Goal: Transaction & Acquisition: Book appointment/travel/reservation

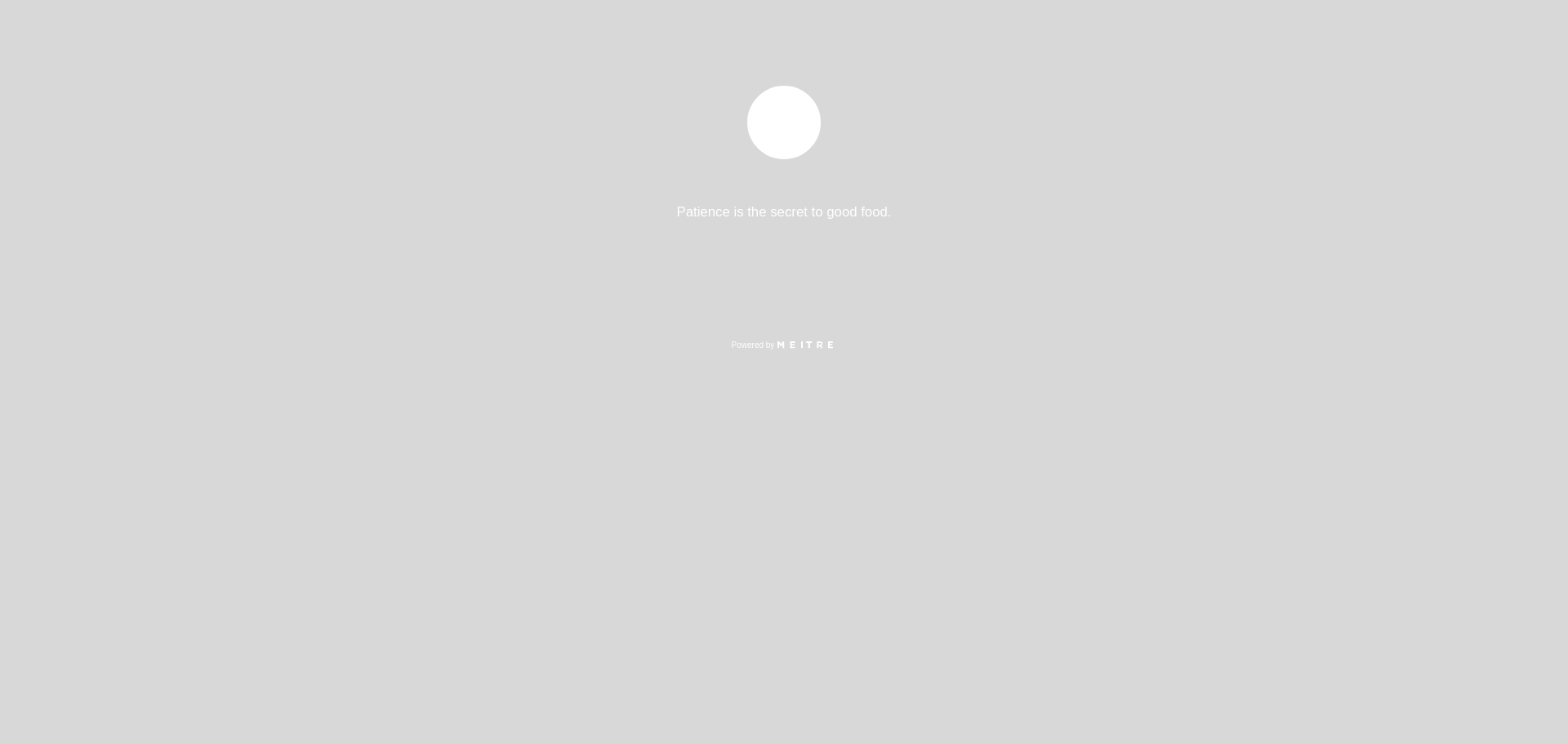
select select "es"
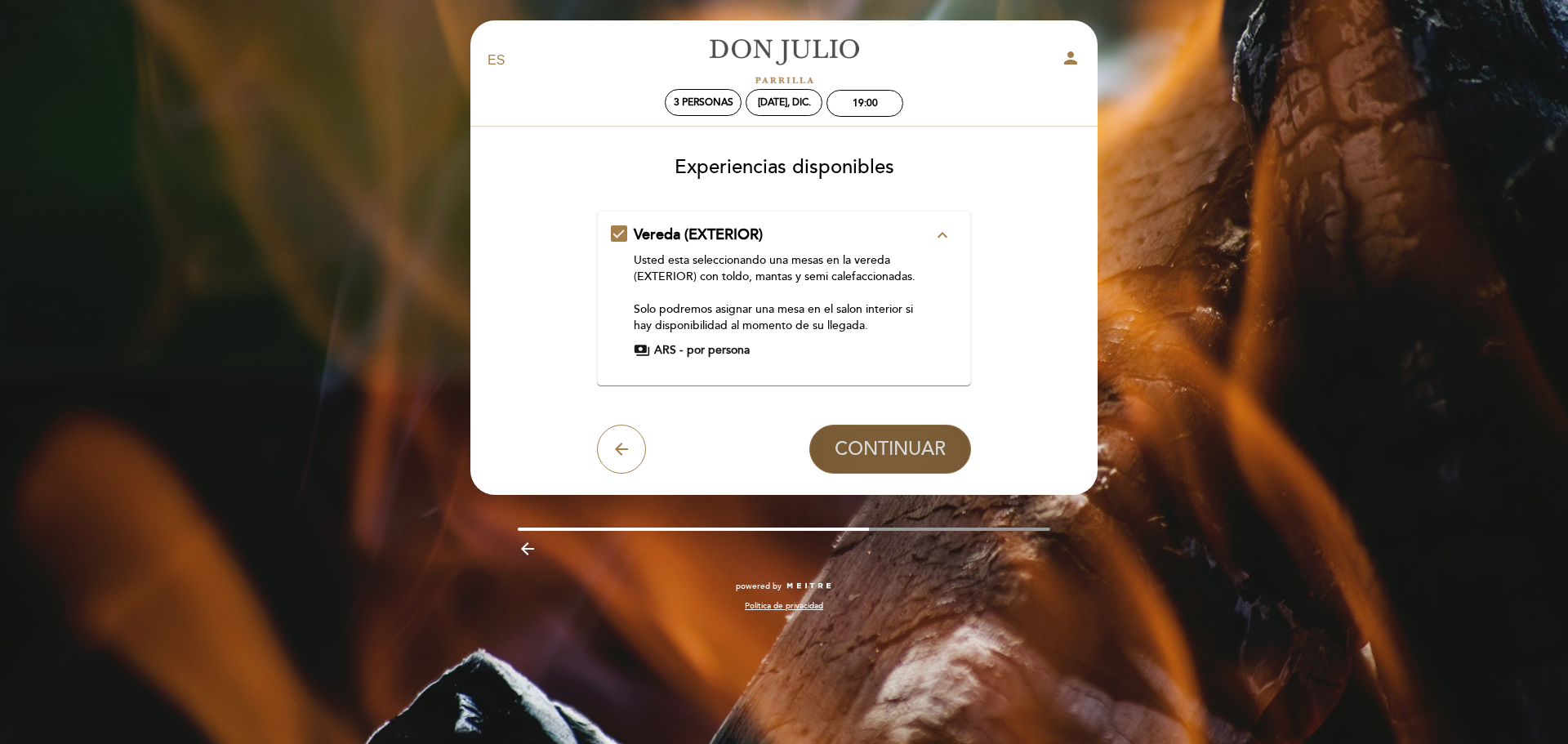
click at [846, 441] on span "CONTINUAR" at bounding box center [890, 448] width 111 height 23
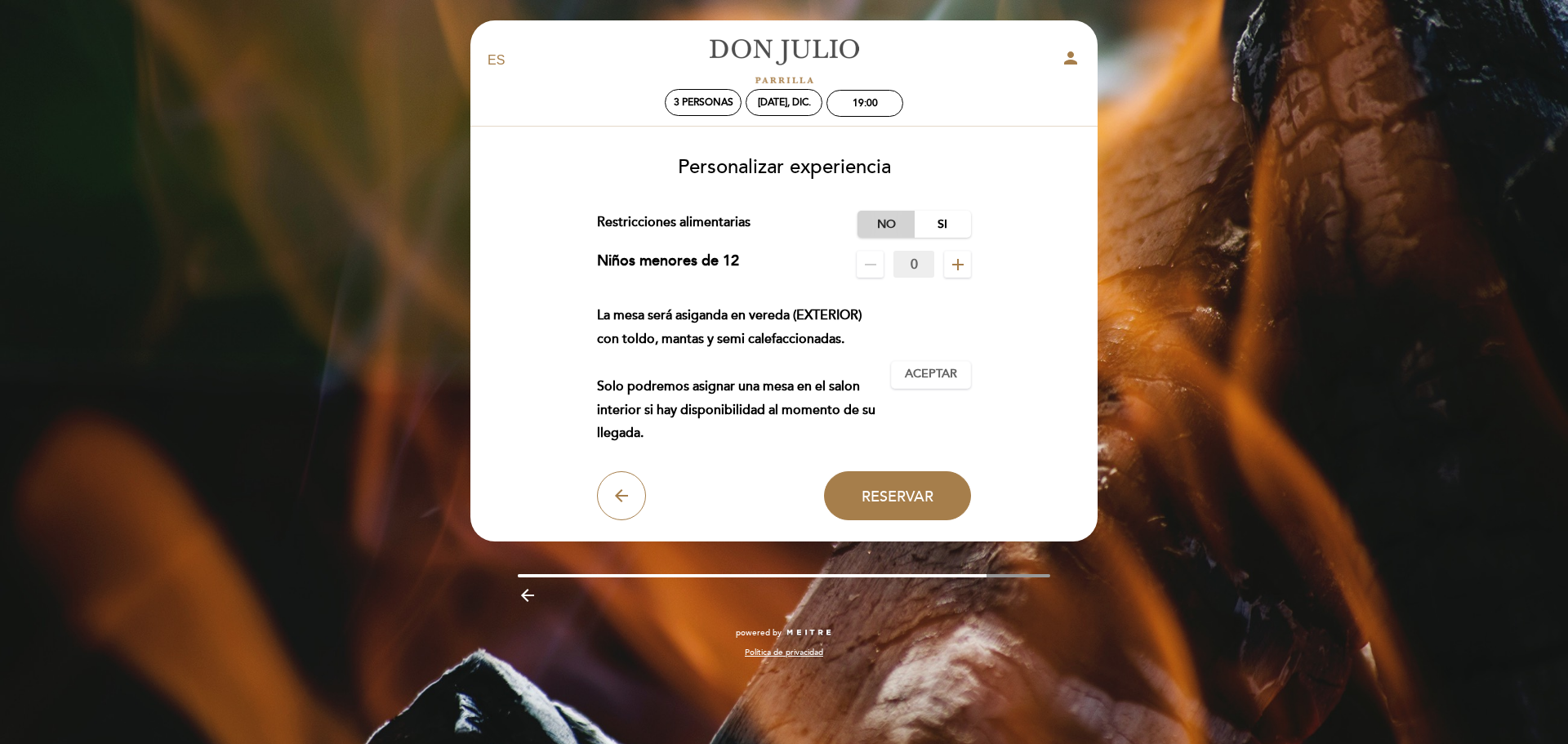
click at [891, 230] on label "No" at bounding box center [886, 224] width 57 height 27
click at [926, 368] on span "Aceptar" at bounding box center [931, 374] width 53 height 18
click at [854, 495] on button "Reservar" at bounding box center [898, 495] width 147 height 49
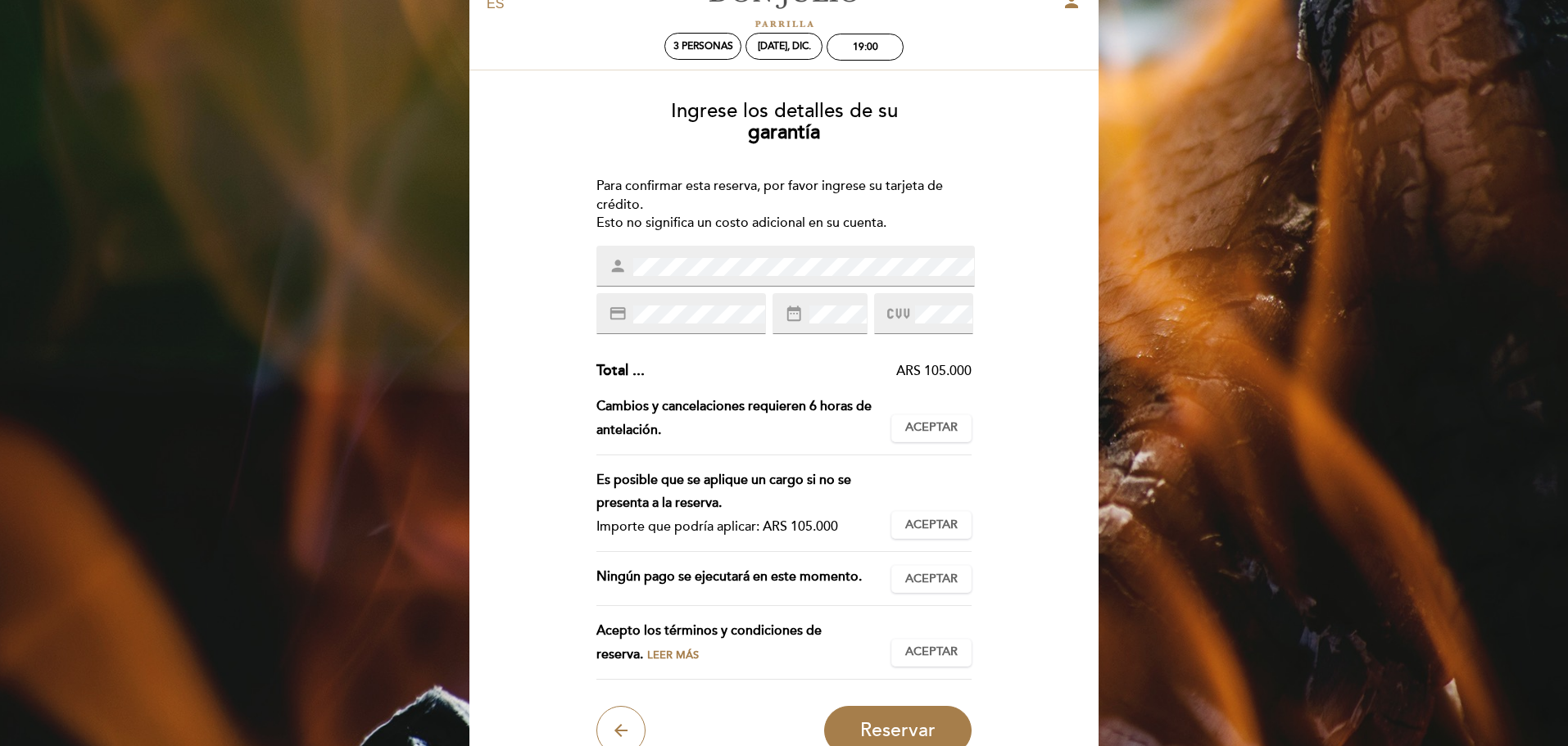
scroll to position [138, 0]
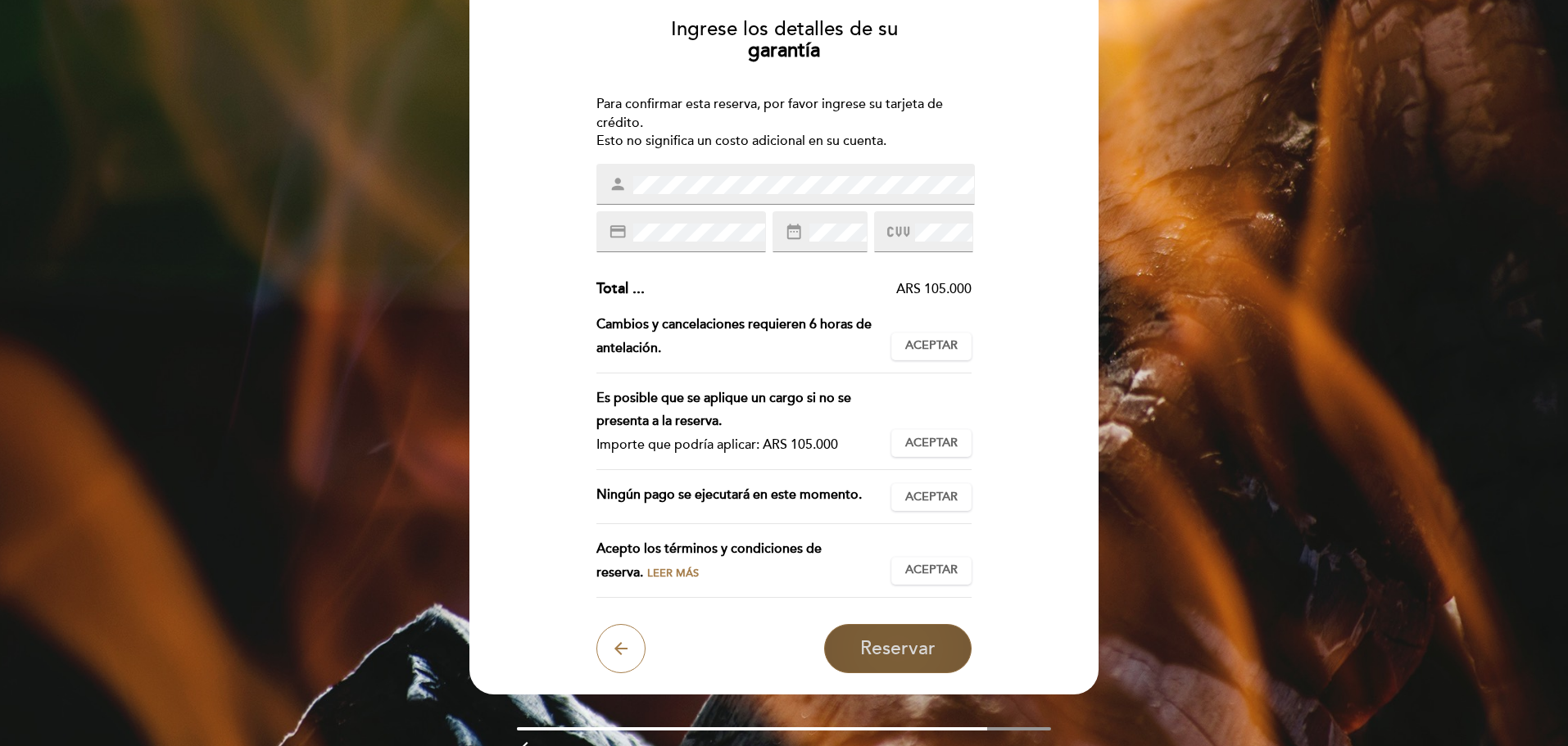
click at [882, 647] on span "Reservar" at bounding box center [898, 648] width 75 height 23
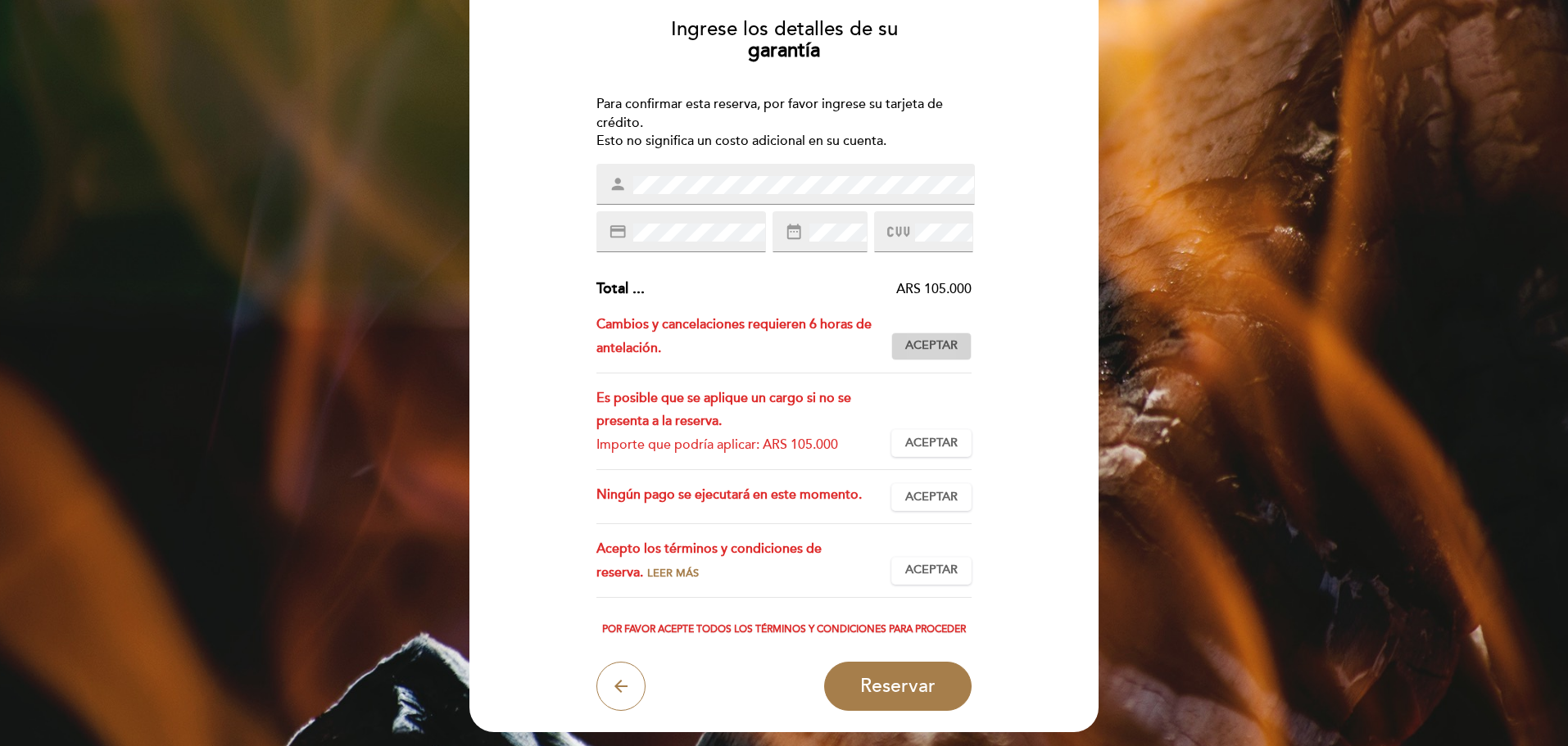
click at [972, 338] on button "Aceptar Aceptado" at bounding box center [931, 346] width 80 height 28
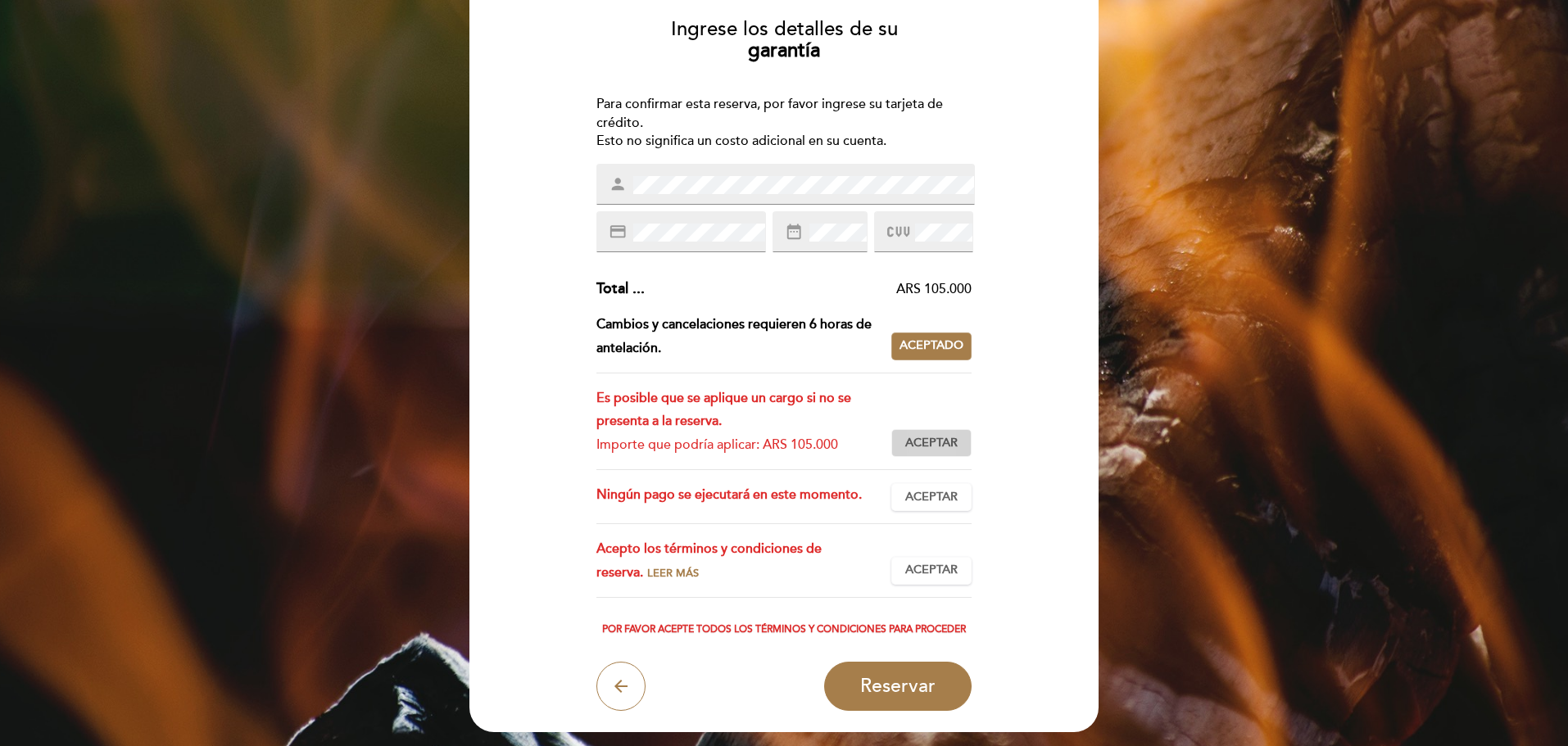
click at [950, 446] on span "Aceptar" at bounding box center [931, 443] width 53 height 18
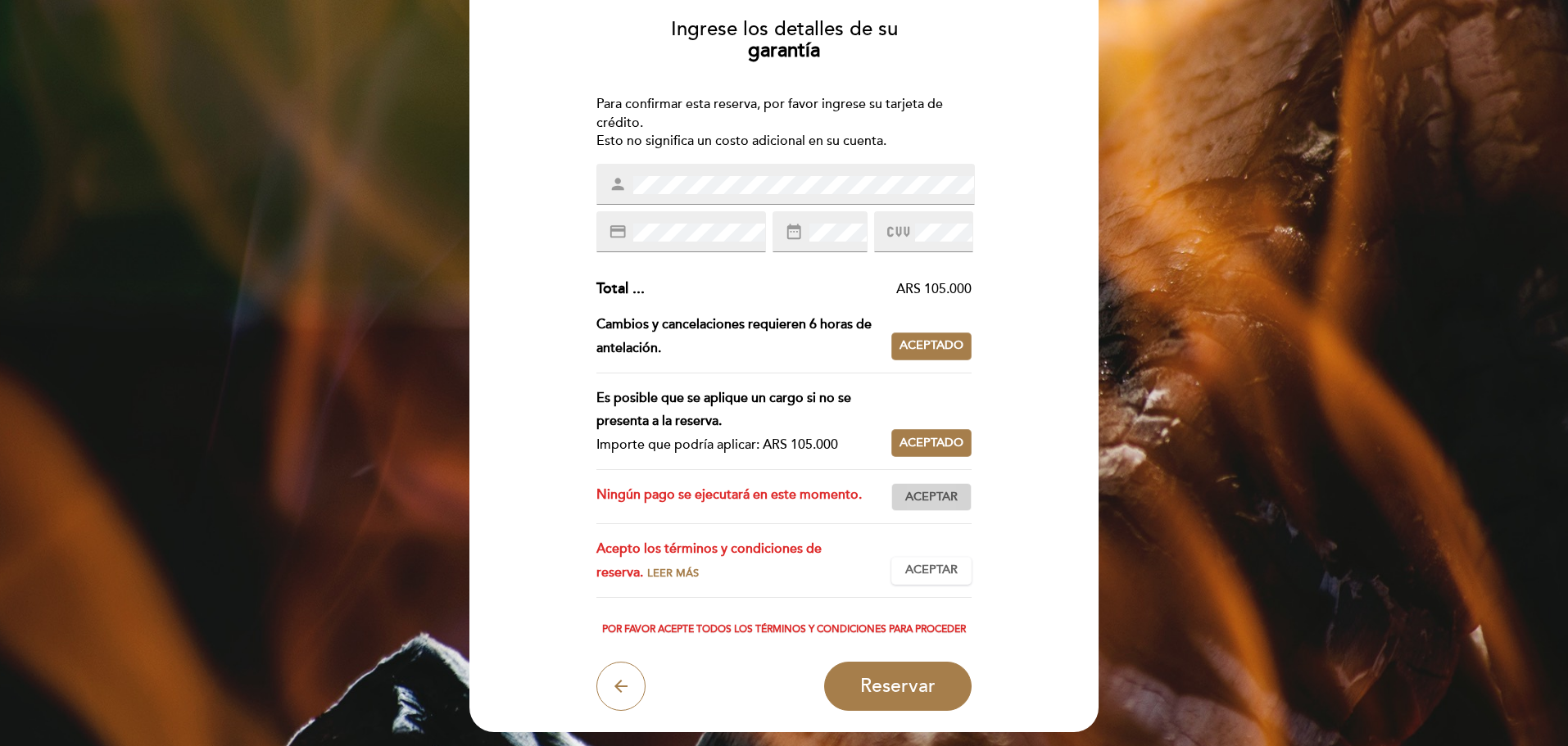
click at [952, 491] on span "Aceptar" at bounding box center [931, 497] width 53 height 18
click at [647, 567] on span "Leer más" at bounding box center [673, 574] width 52 height 13
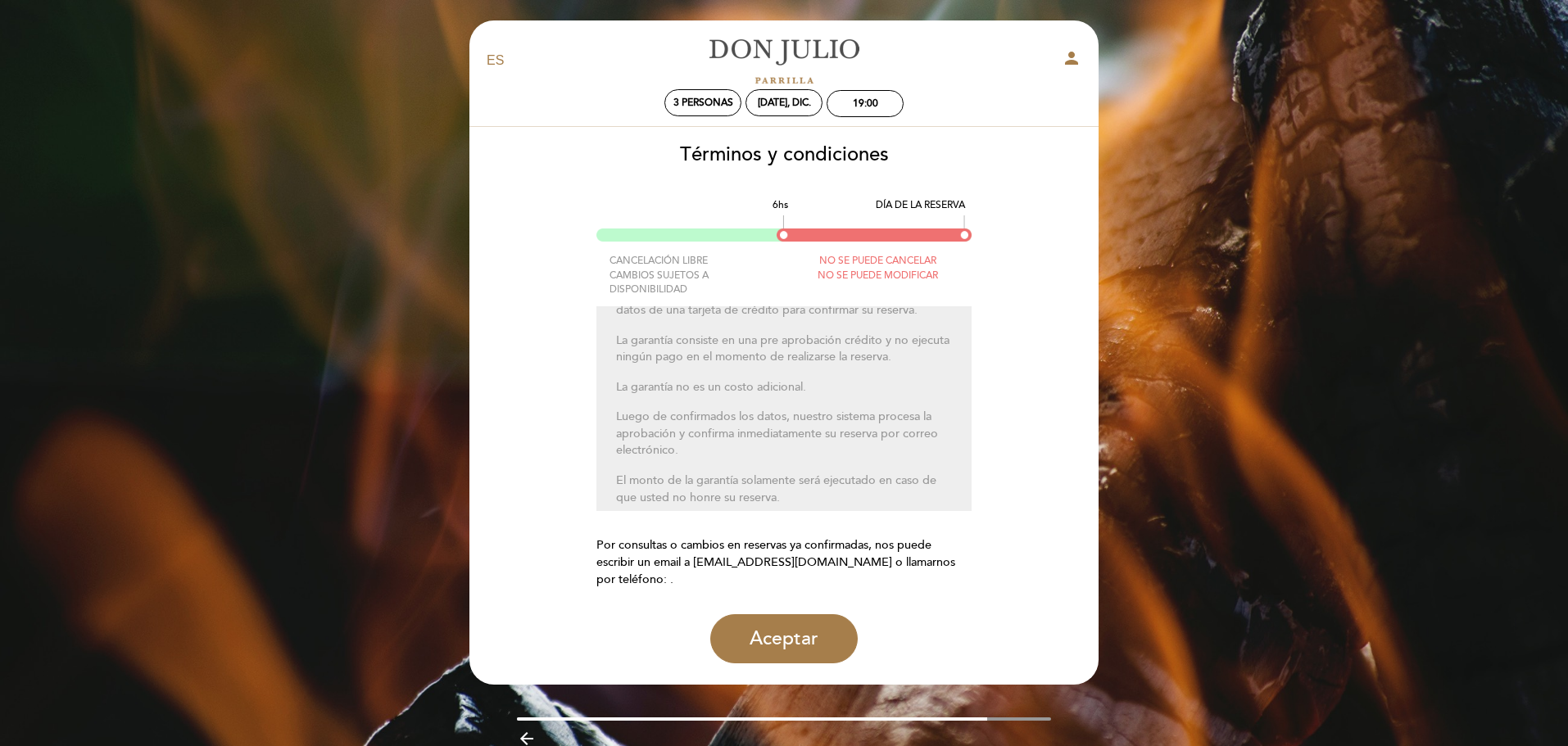
scroll to position [0, 0]
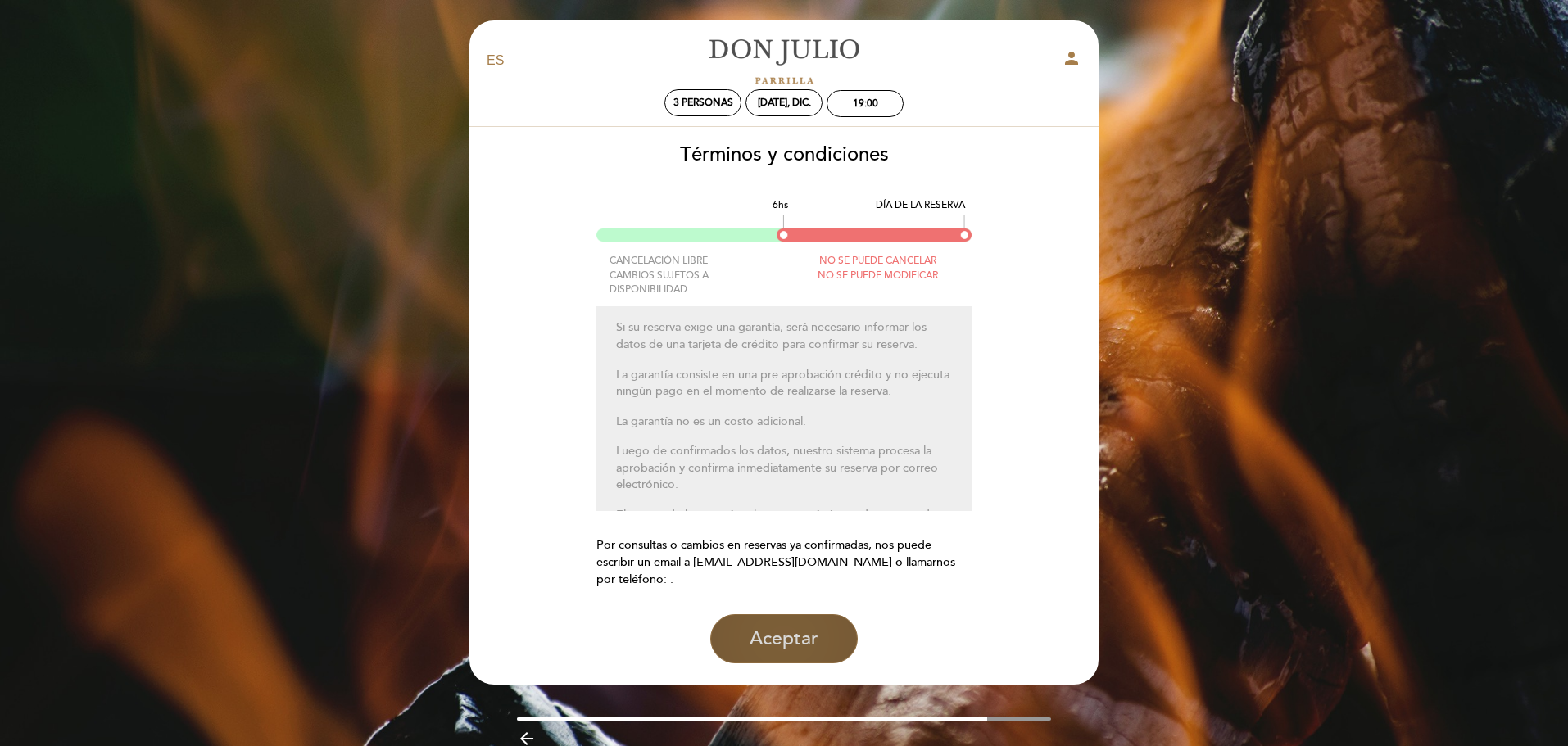
click at [757, 633] on button "Aceptar" at bounding box center [784, 639] width 147 height 49
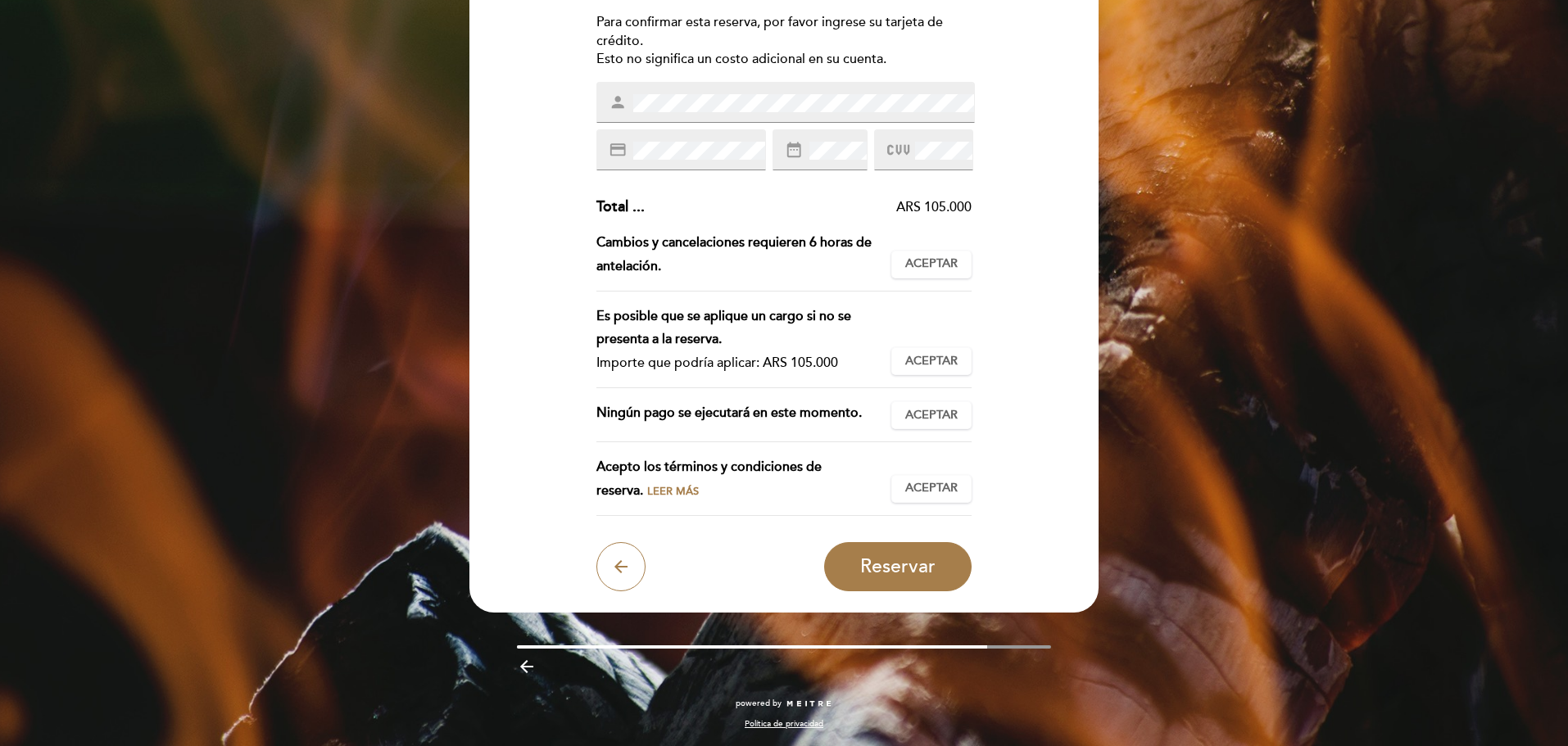
scroll to position [138, 0]
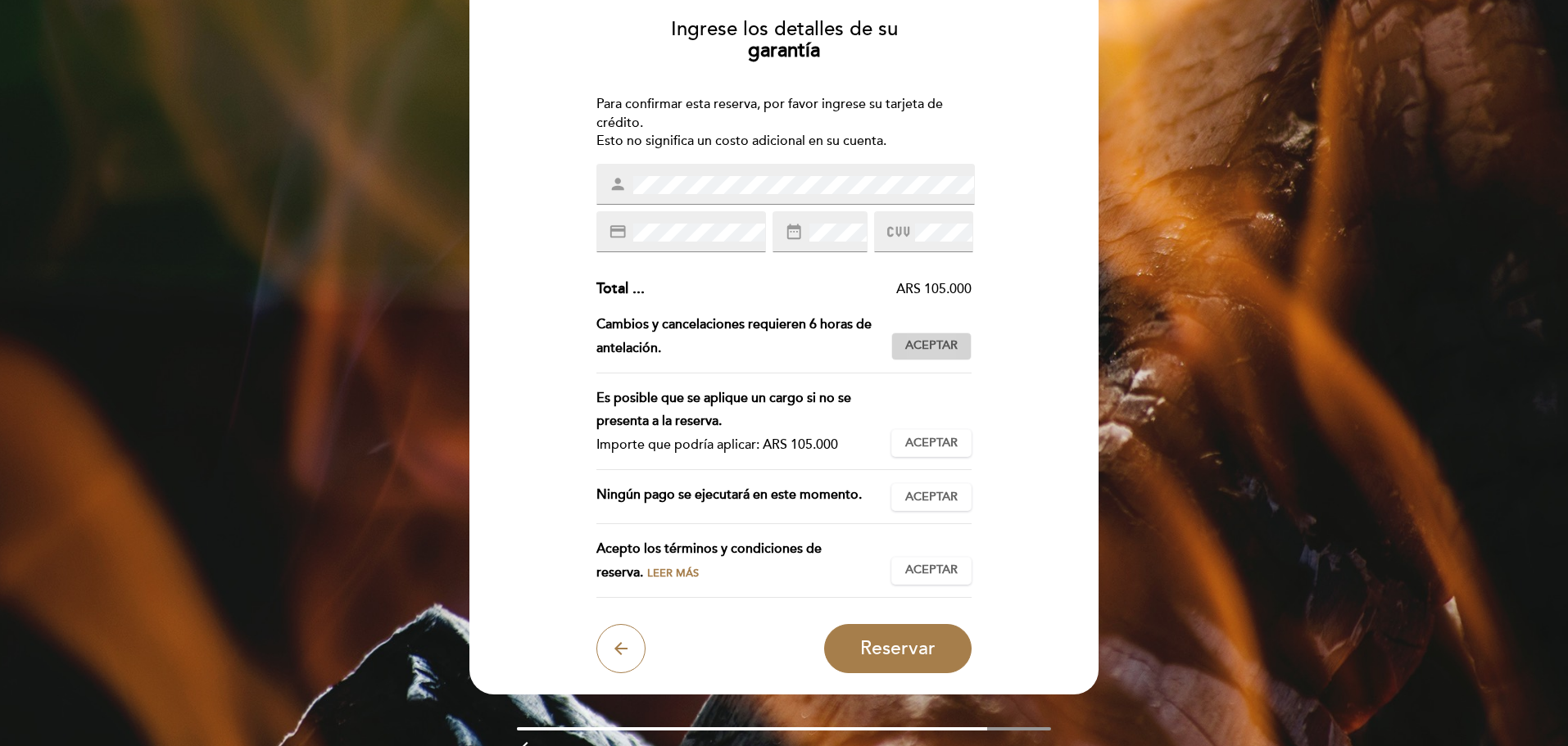
click at [945, 353] on span "Aceptar" at bounding box center [931, 346] width 53 height 18
click at [918, 451] on span "Aceptar" at bounding box center [931, 443] width 53 height 18
click at [924, 502] on span "Aceptar" at bounding box center [931, 497] width 53 height 18
click at [926, 571] on span "Aceptar" at bounding box center [931, 570] width 53 height 18
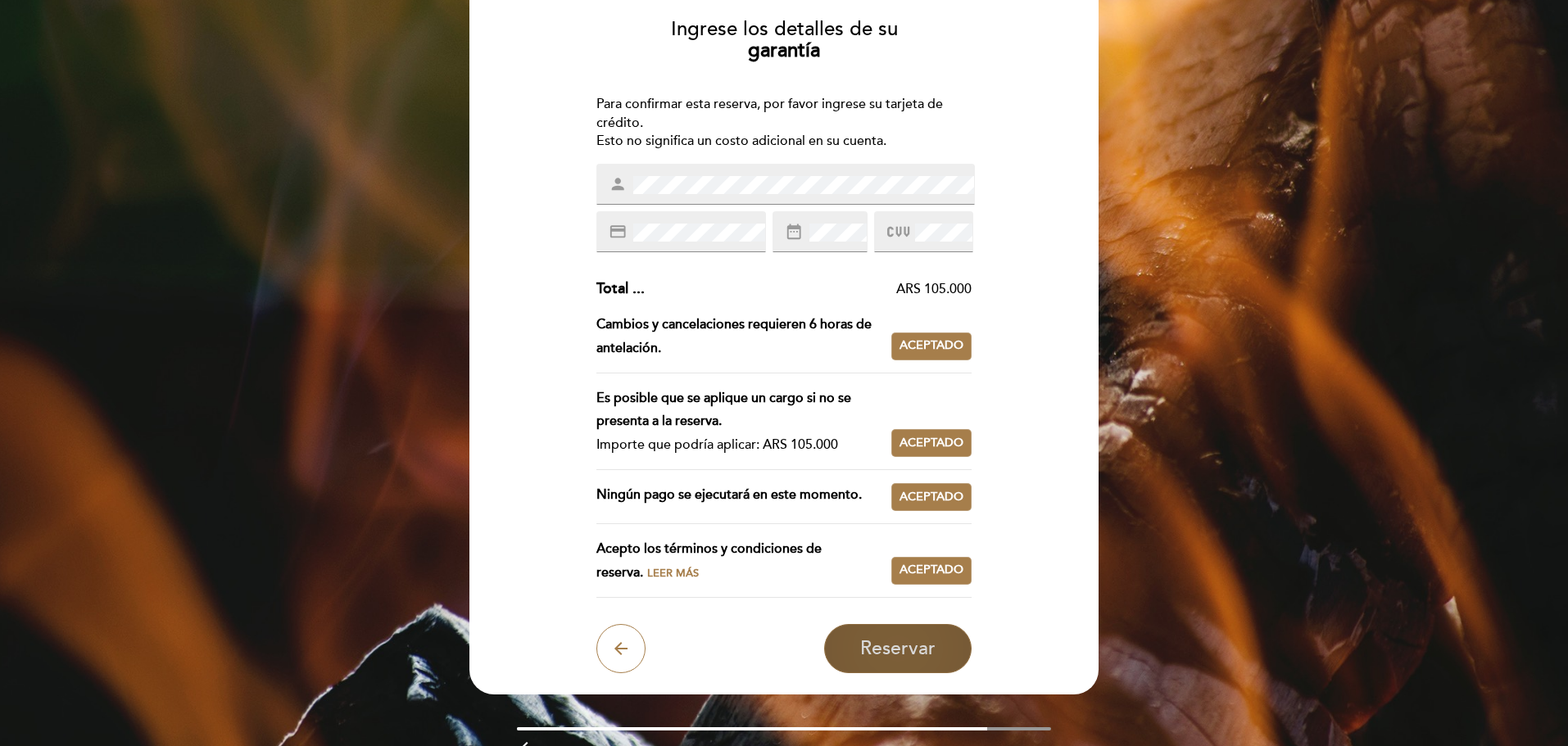
click at [915, 651] on span "Reservar" at bounding box center [898, 648] width 75 height 23
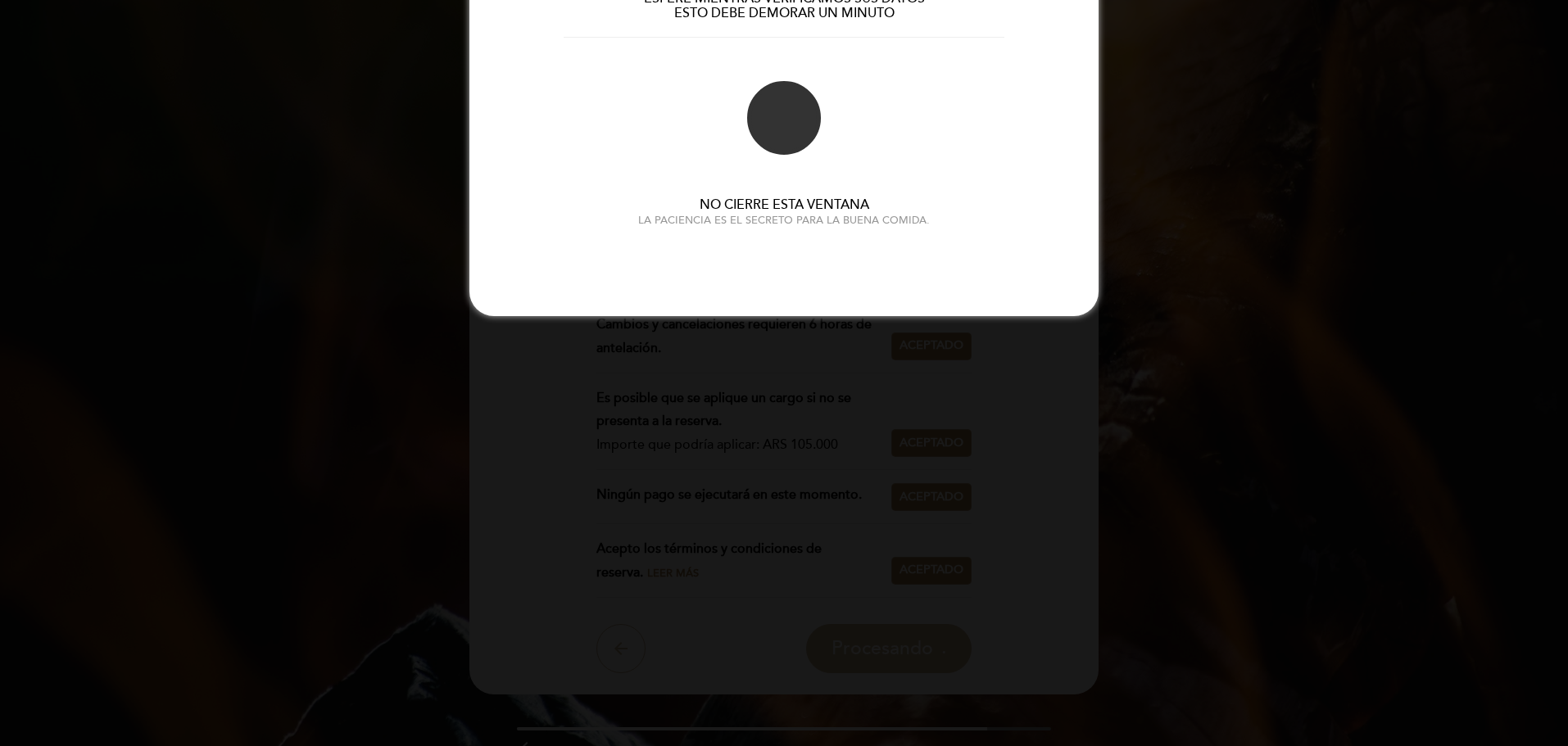
scroll to position [0, 0]
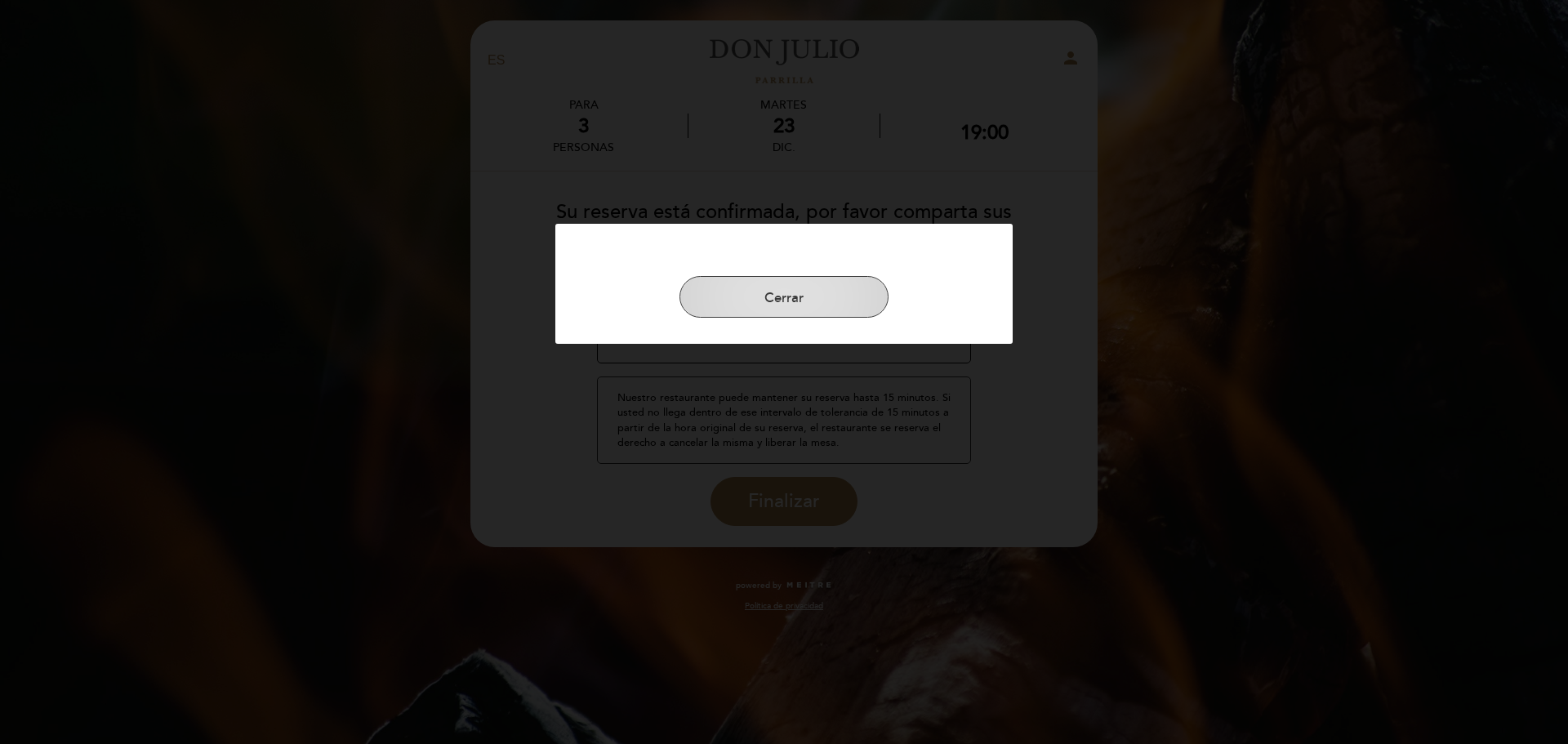
click at [746, 299] on button "Cerrar" at bounding box center [784, 297] width 209 height 43
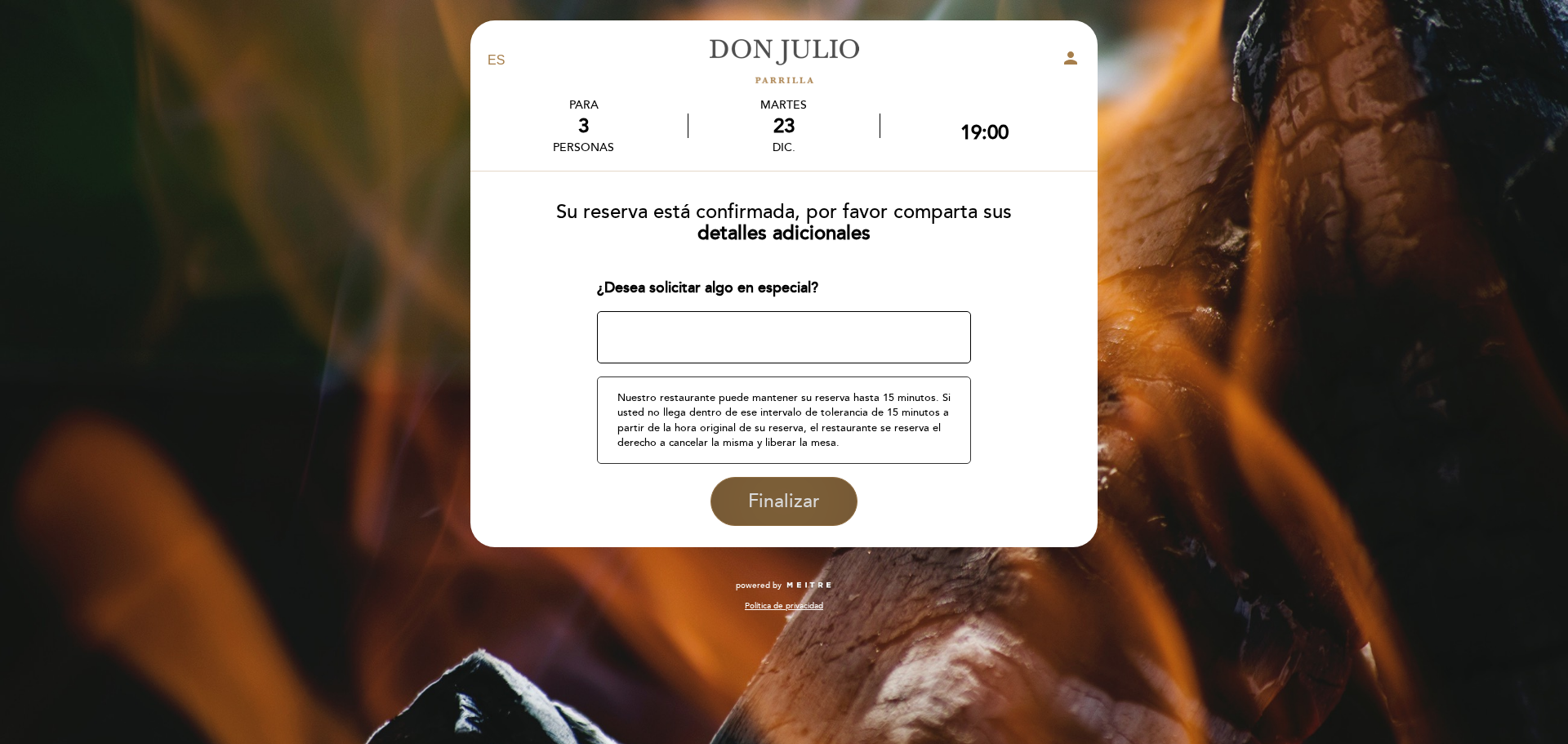
click at [763, 503] on span "Finalizar" at bounding box center [784, 501] width 72 height 23
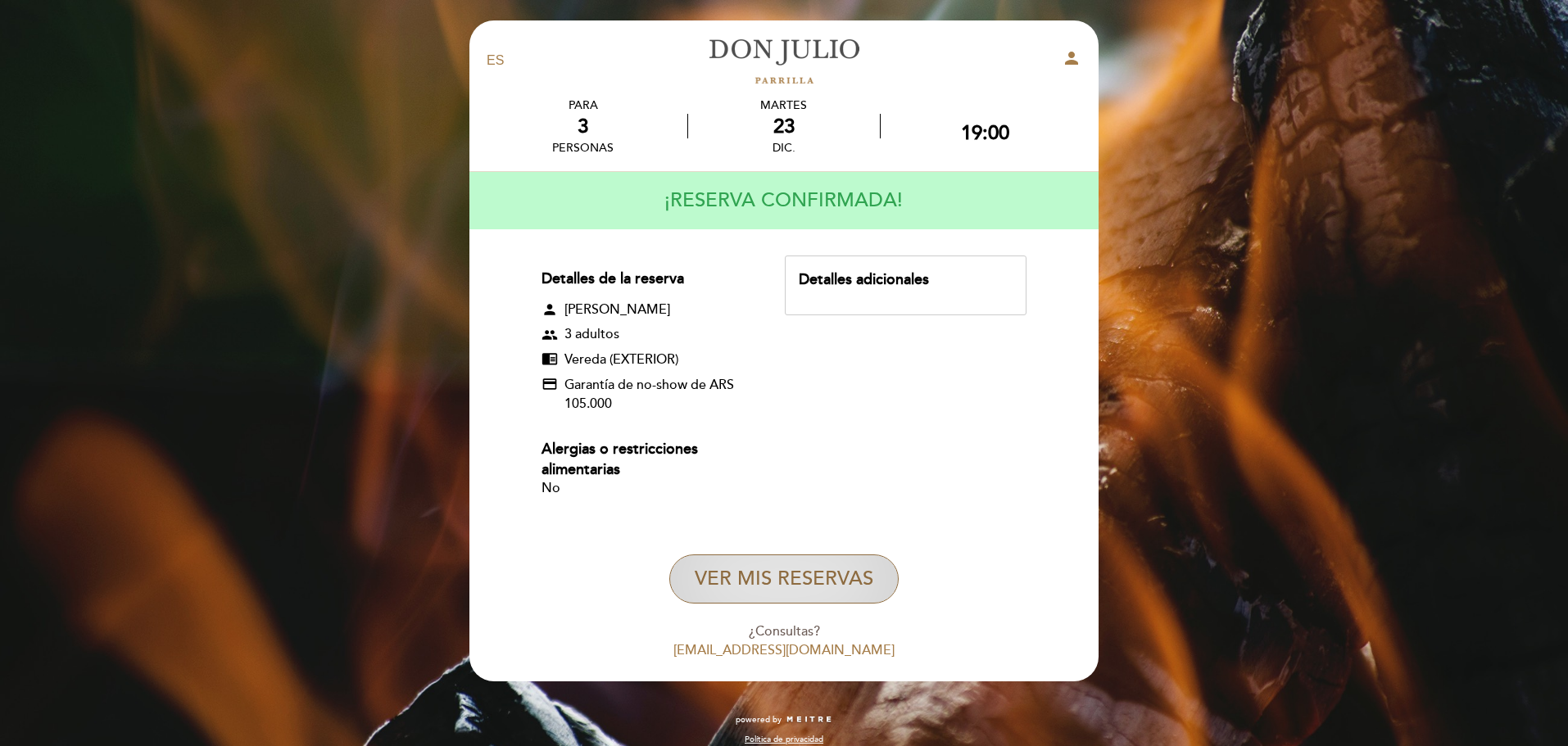
click at [714, 580] on button "VER MIS RESERVAS" at bounding box center [784, 579] width 230 height 49
select select "es"
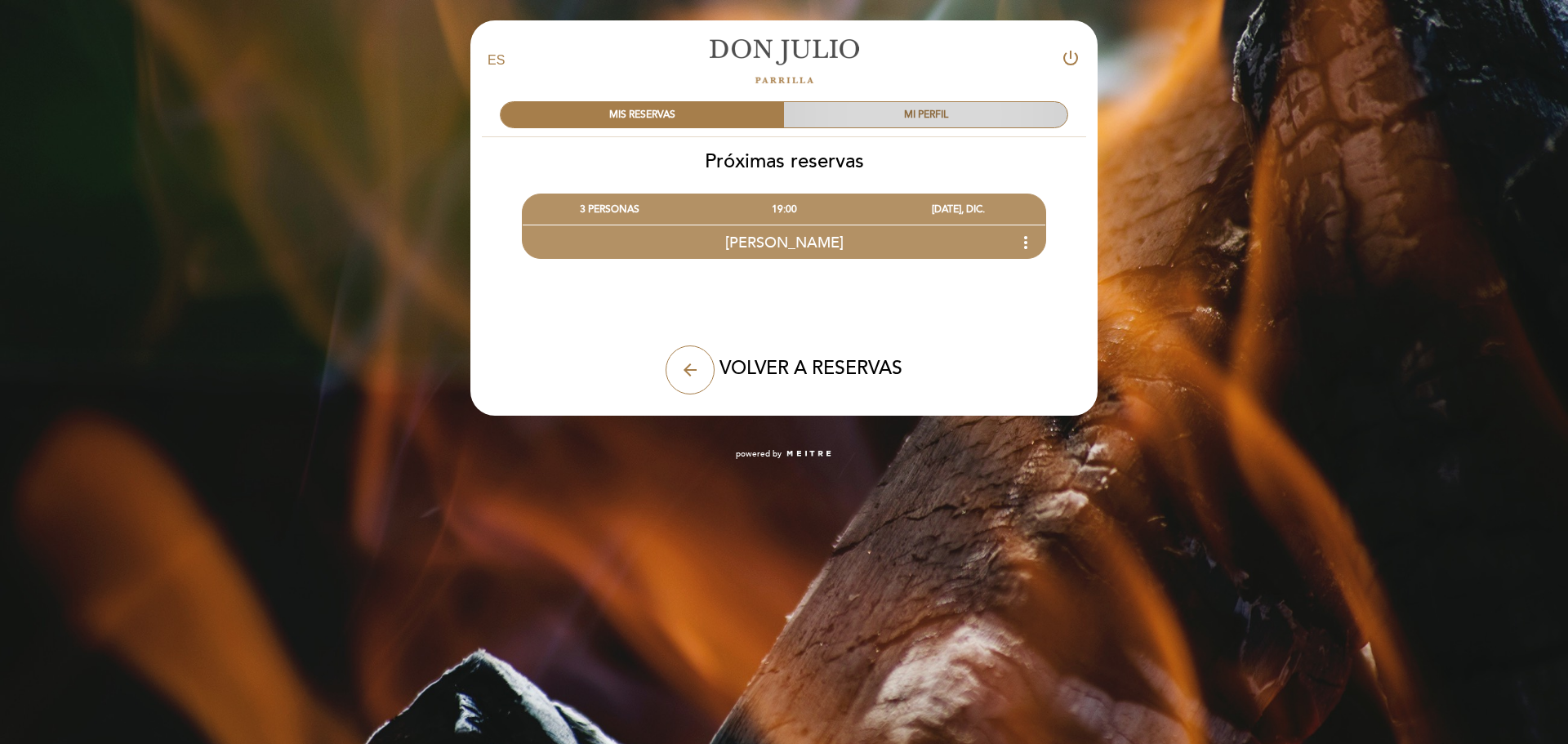
click at [870, 107] on div "MI PERFIL" at bounding box center [925, 114] width 283 height 25
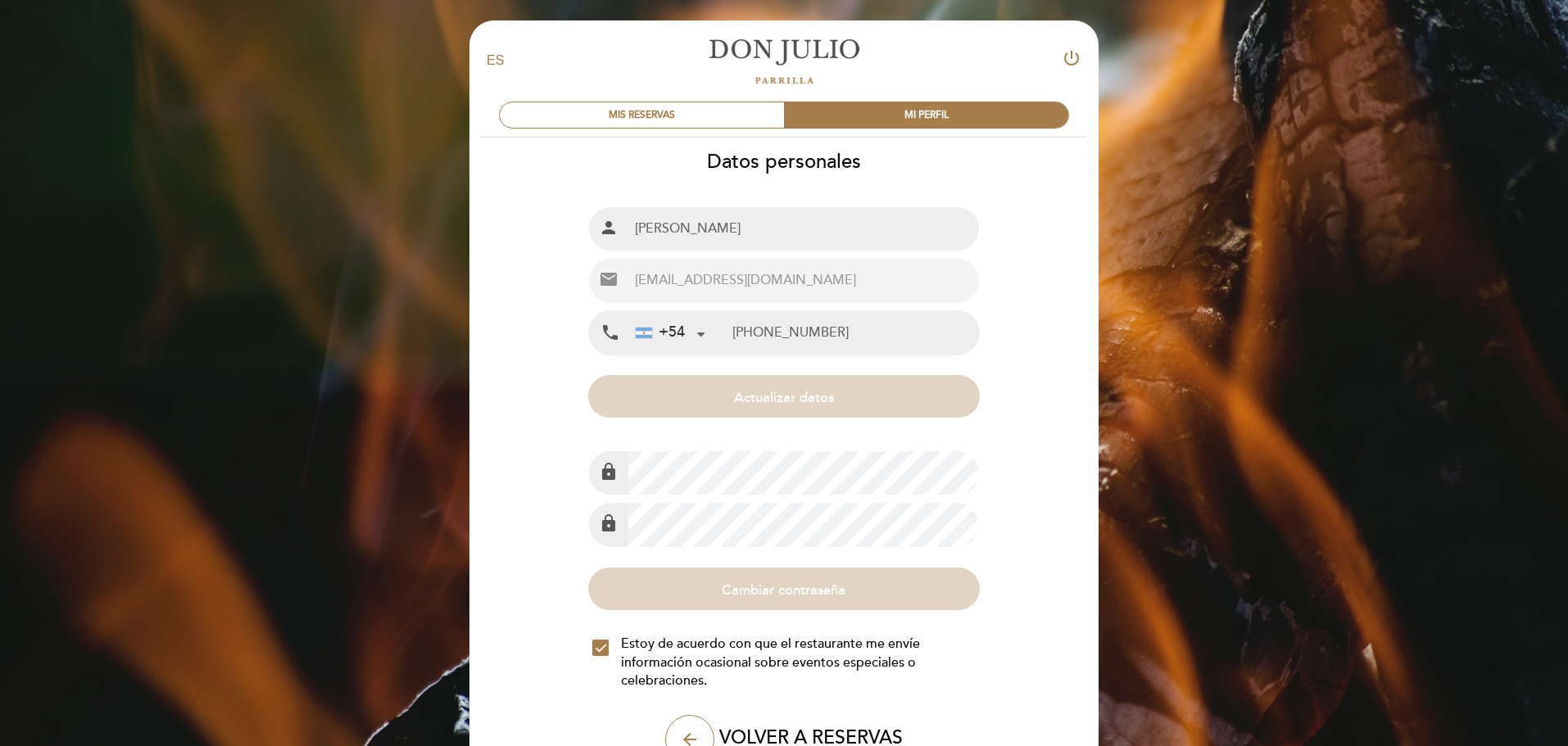
click at [776, 335] on input "[PHONE_NUMBER]" at bounding box center [854, 333] width 245 height 44
drag, startPoint x: 824, startPoint y: 331, endPoint x: 756, endPoint y: 327, distance: 68.1
click at [756, 327] on input "[PHONE_NUMBER]" at bounding box center [854, 333] width 245 height 44
click at [807, 333] on input "[PHONE_NUMBER]" at bounding box center [854, 333] width 245 height 44
click at [818, 333] on input "[PHONE_NUMBER]" at bounding box center [854, 333] width 245 height 44
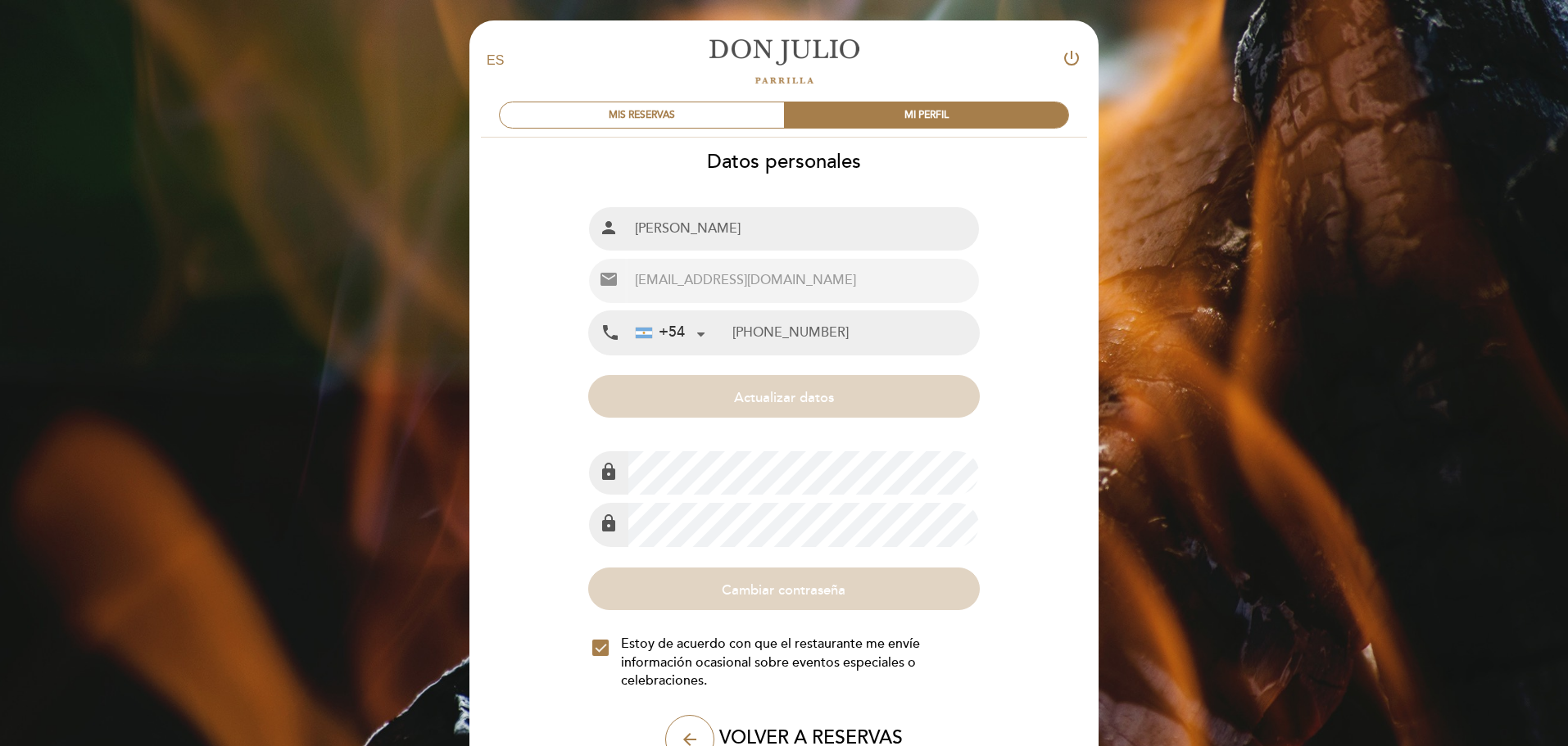
click at [818, 333] on input "[PHONE_NUMBER]" at bounding box center [854, 333] width 245 height 44
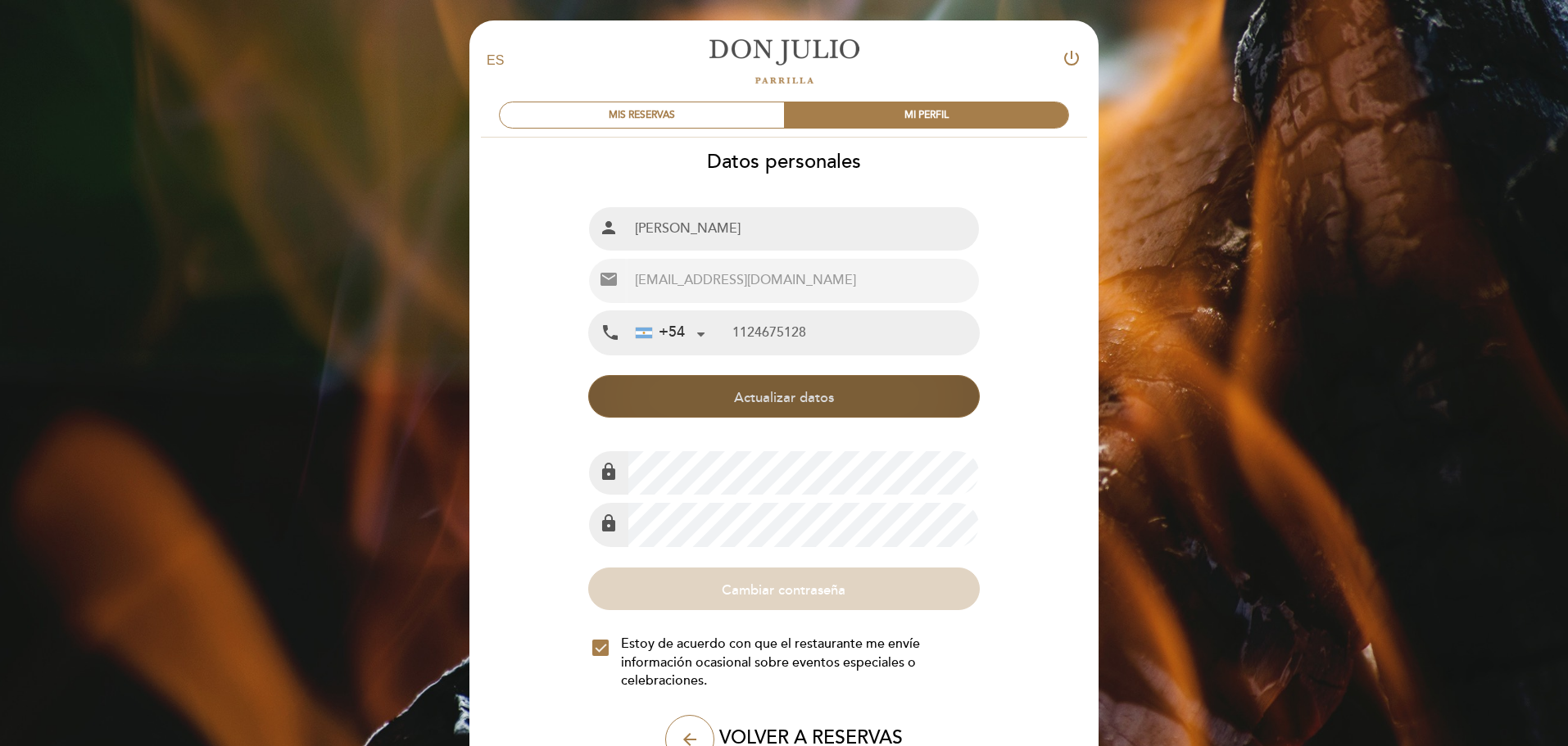
type input "1124675128"
click at [709, 390] on button "Actualizar datos" at bounding box center [783, 396] width 391 height 43
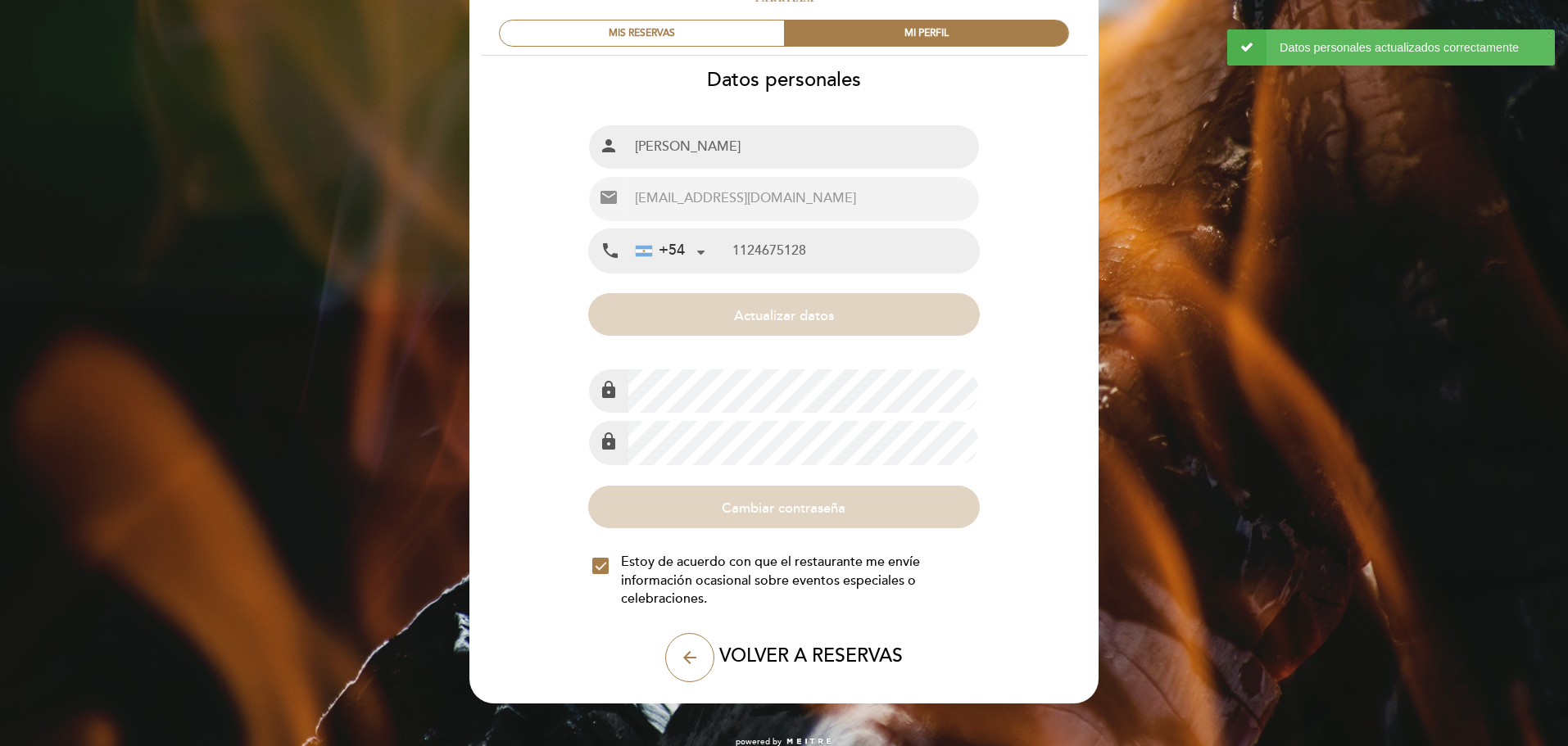
scroll to position [100, 0]
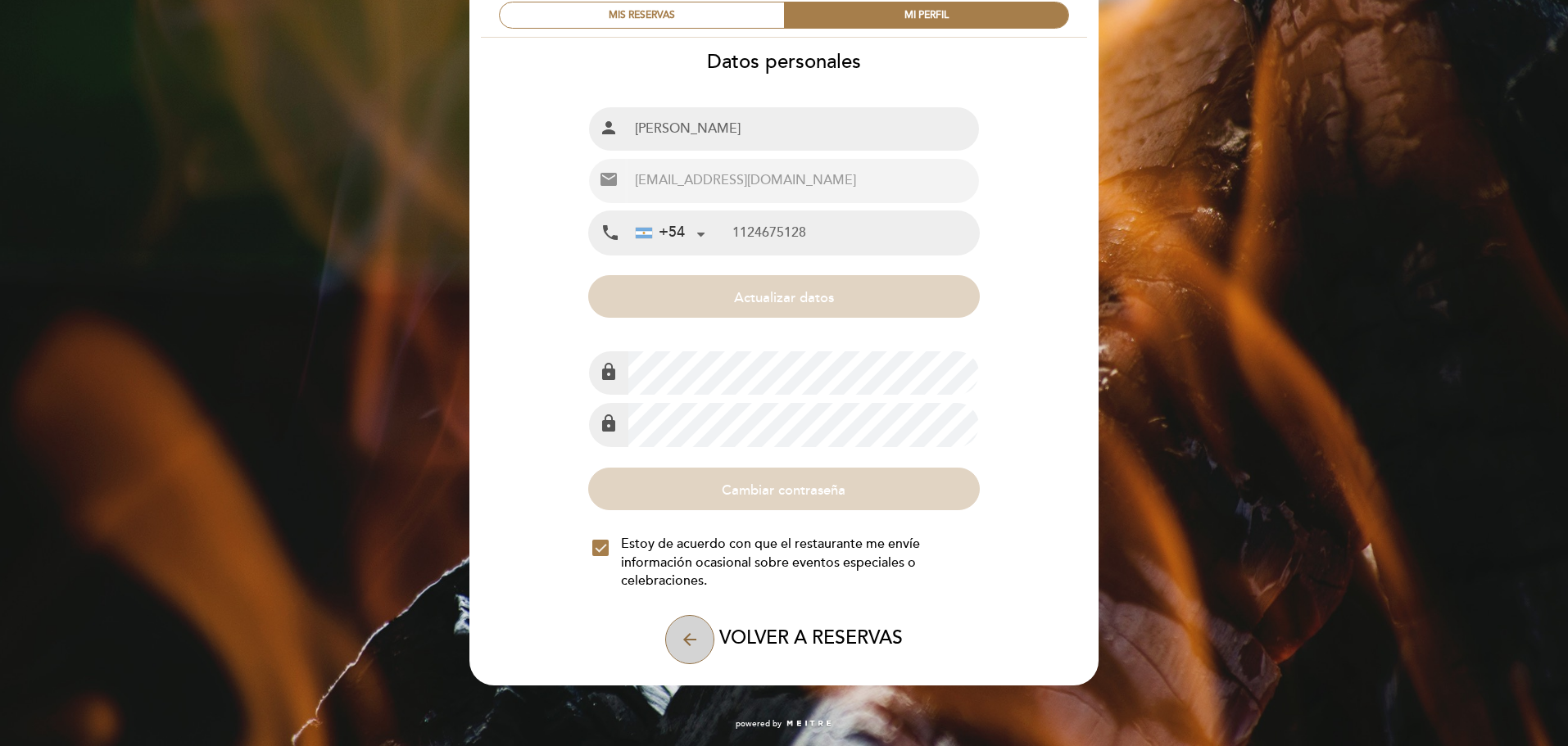
click at [694, 641] on icon "arrow_back" at bounding box center [689, 639] width 19 height 19
select select "es"
